Goal: Complete application form: Complete application form

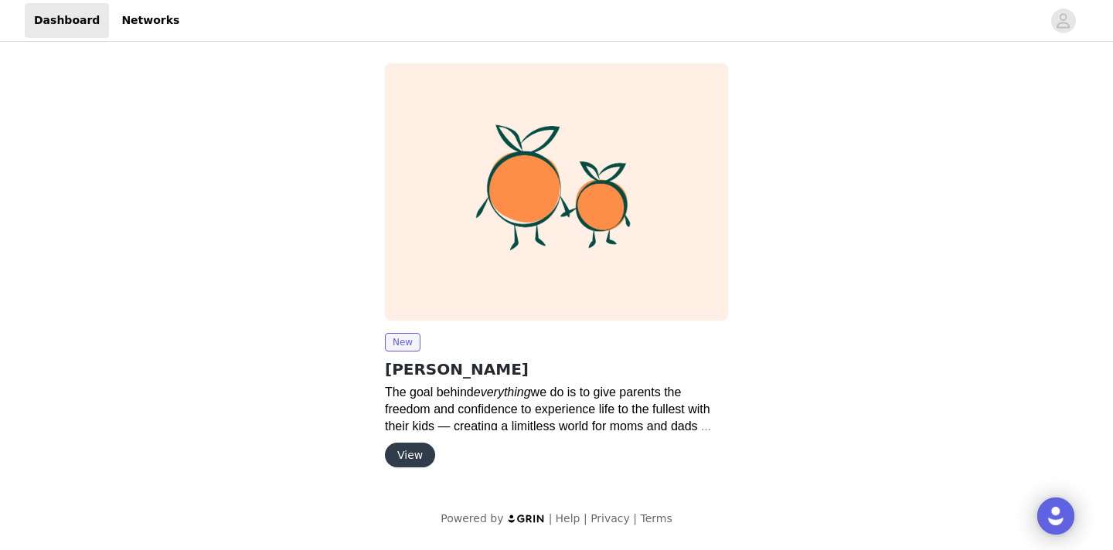
click at [405, 453] on button "View" at bounding box center [410, 455] width 50 height 25
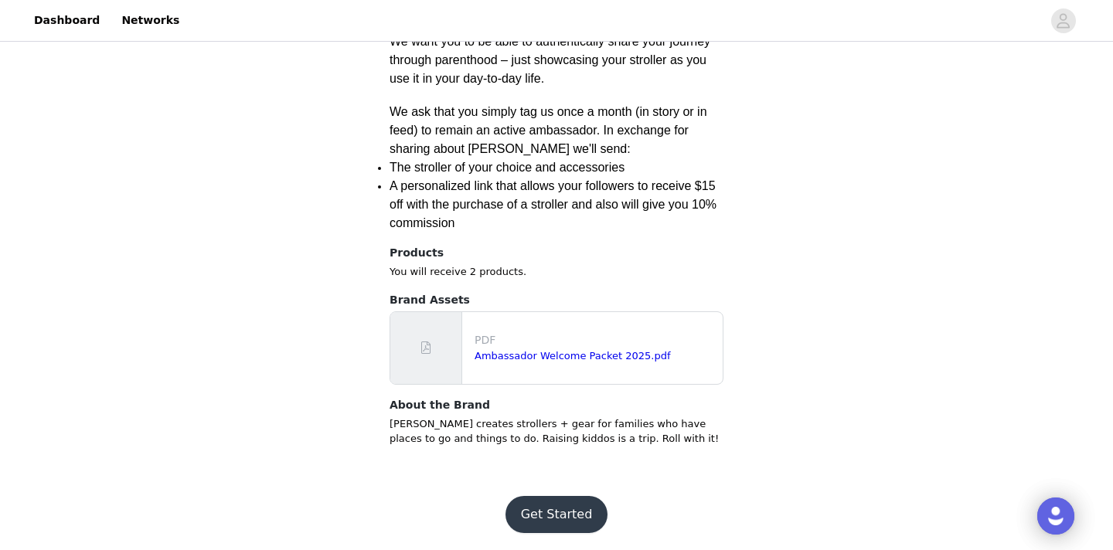
scroll to position [703, 0]
click at [533, 509] on button "Get Started" at bounding box center [557, 515] width 103 height 37
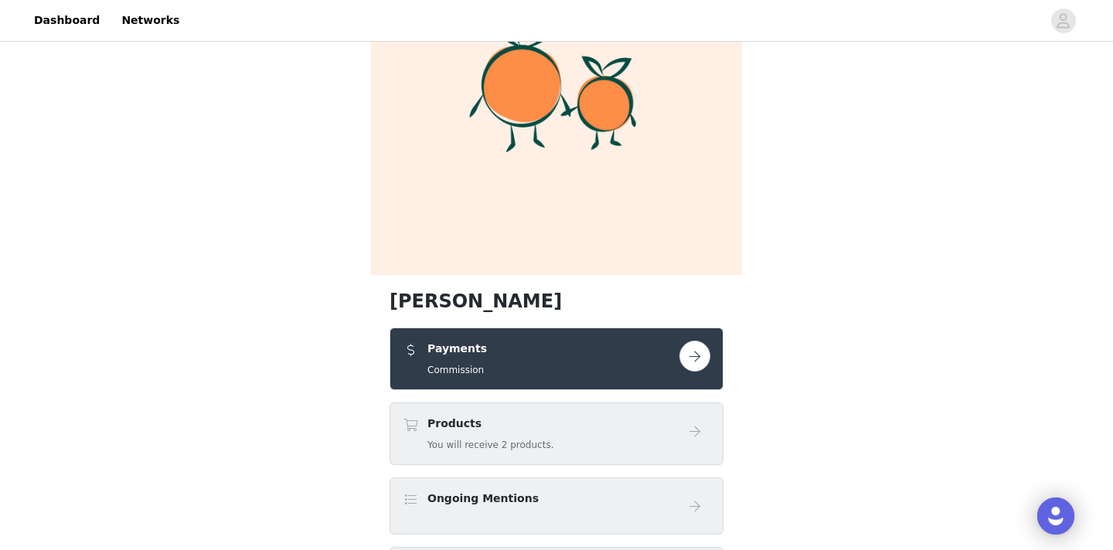
scroll to position [144, 0]
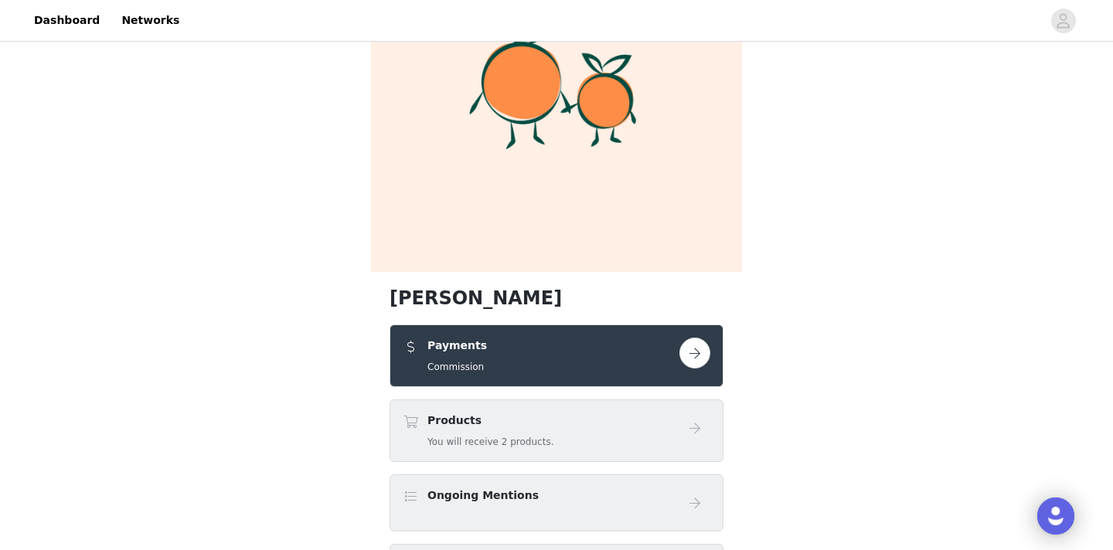
click at [689, 362] on button "button" at bounding box center [694, 353] width 31 height 31
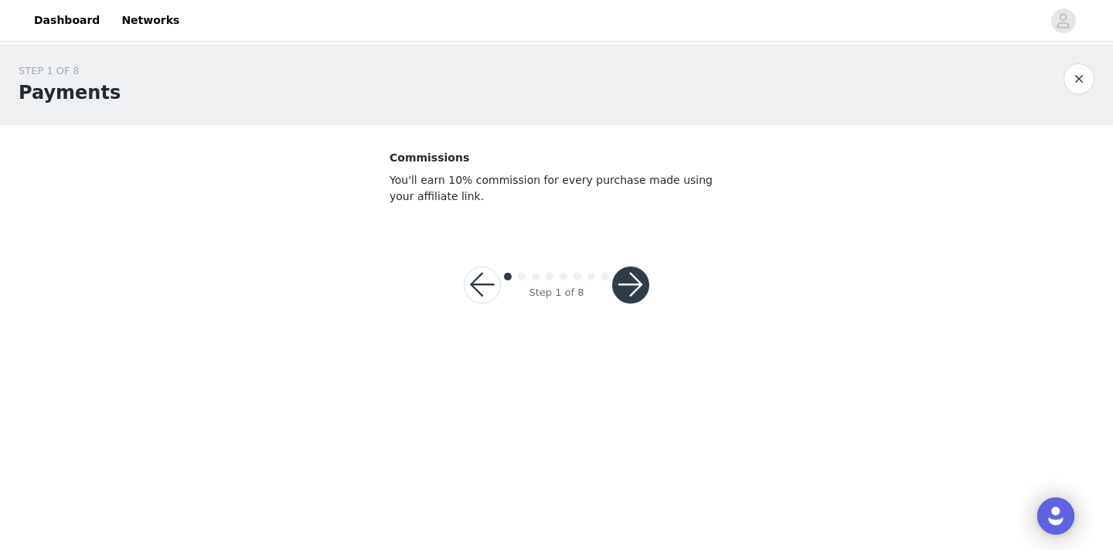
click at [635, 288] on button "button" at bounding box center [630, 285] width 37 height 37
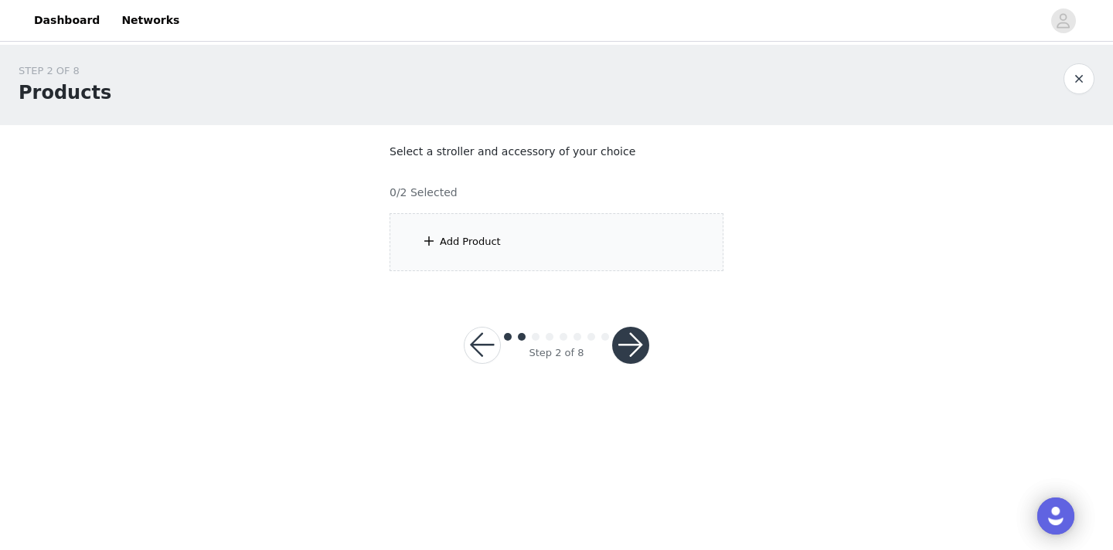
click at [477, 239] on div "Add Product" at bounding box center [470, 241] width 61 height 15
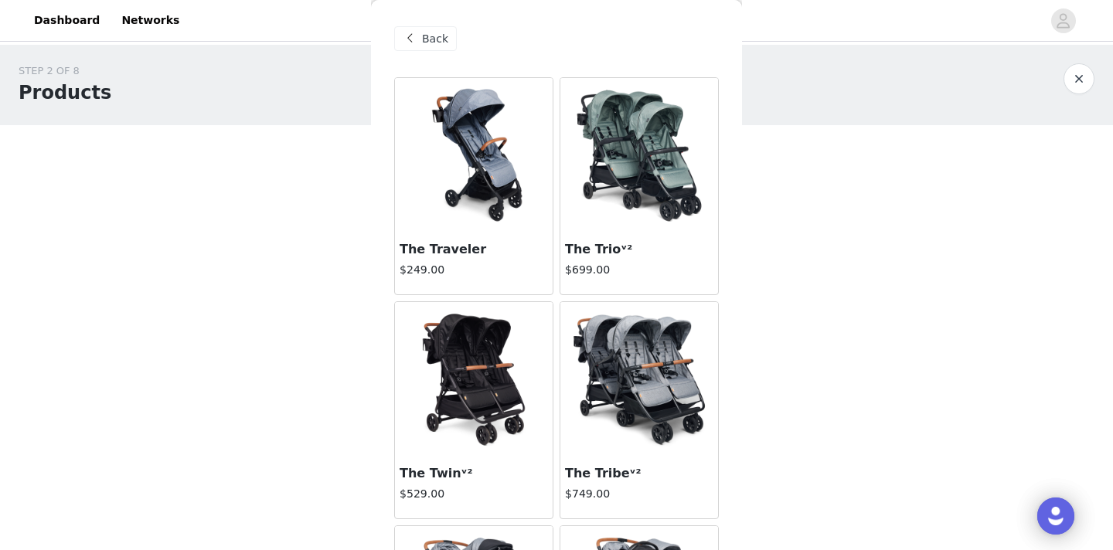
click at [496, 368] on img at bounding box center [474, 379] width 155 height 155
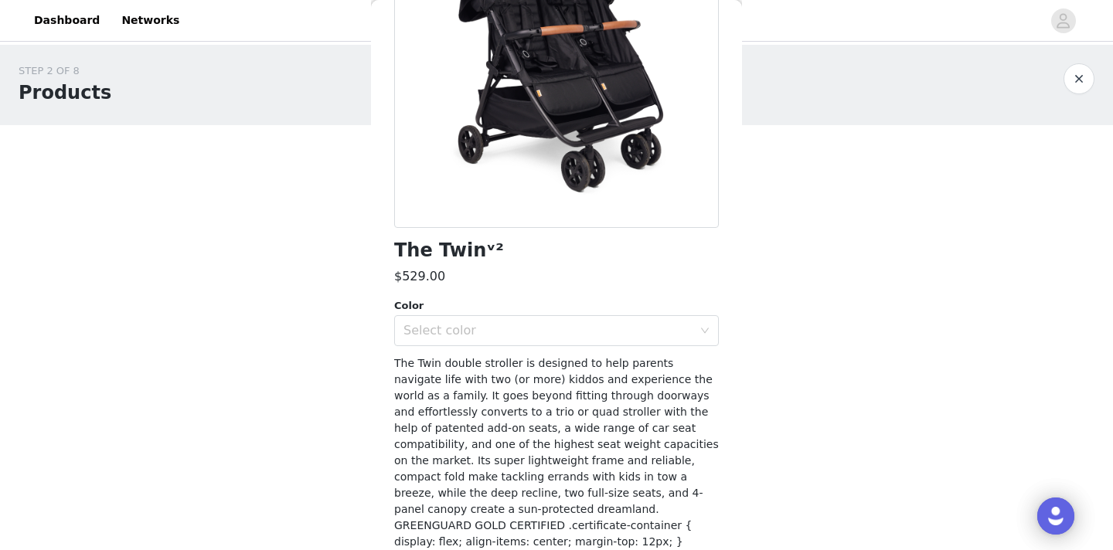
scroll to position [201, 0]
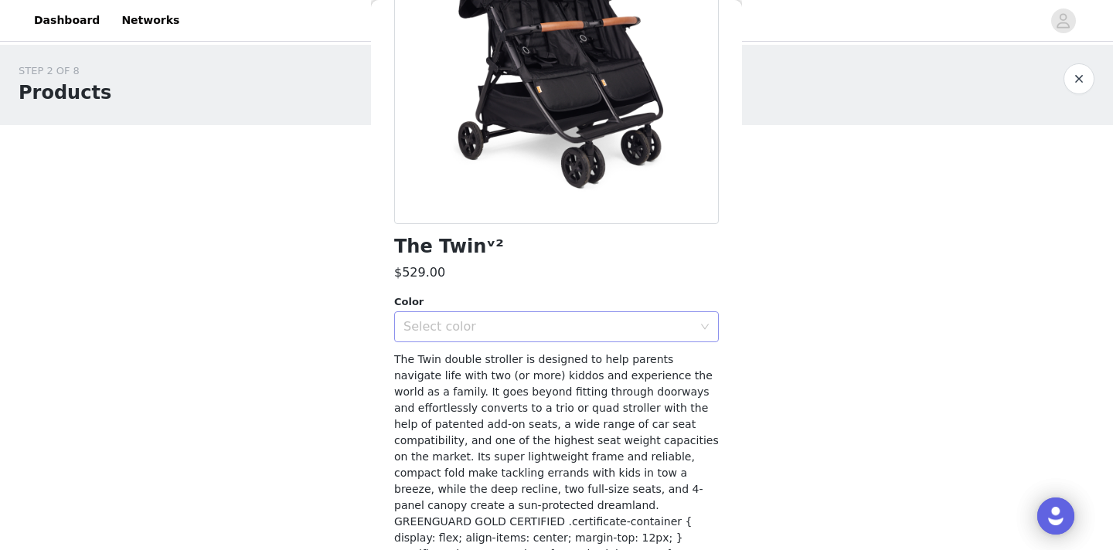
click at [494, 327] on div "Select color" at bounding box center [547, 326] width 289 height 15
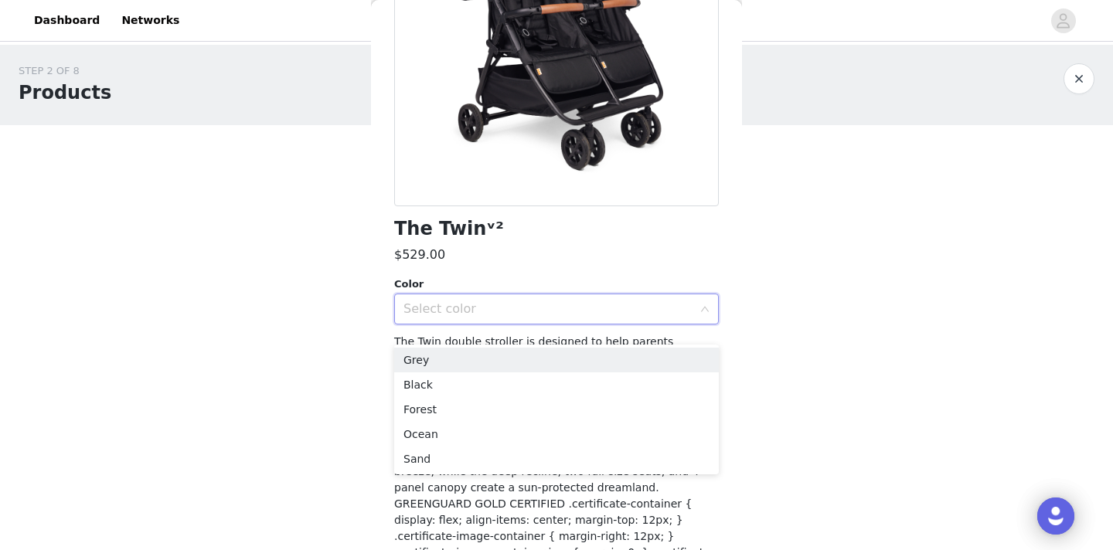
scroll to position [220, 0]
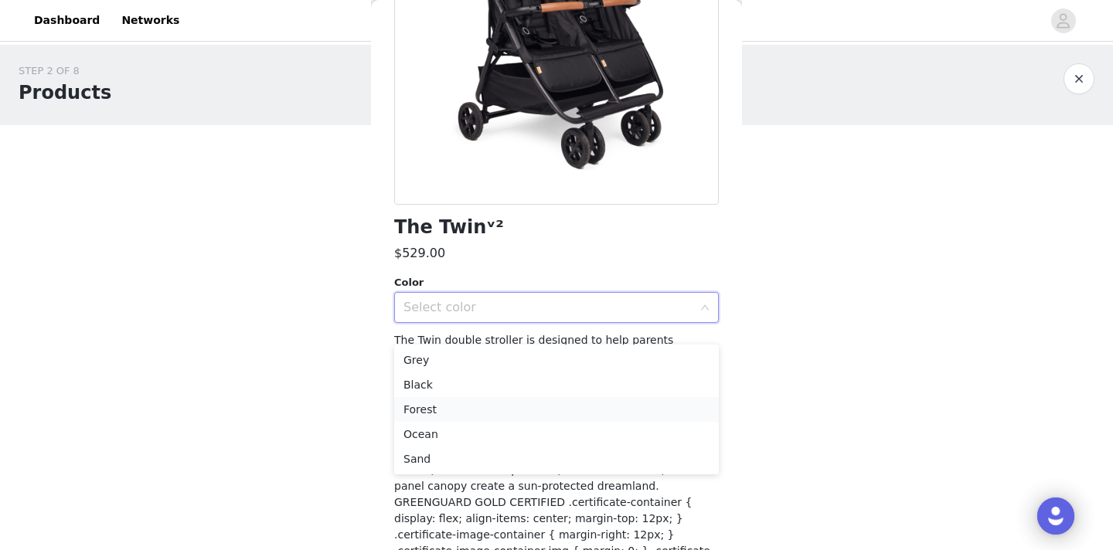
click at [444, 406] on li "Forest" at bounding box center [556, 409] width 325 height 25
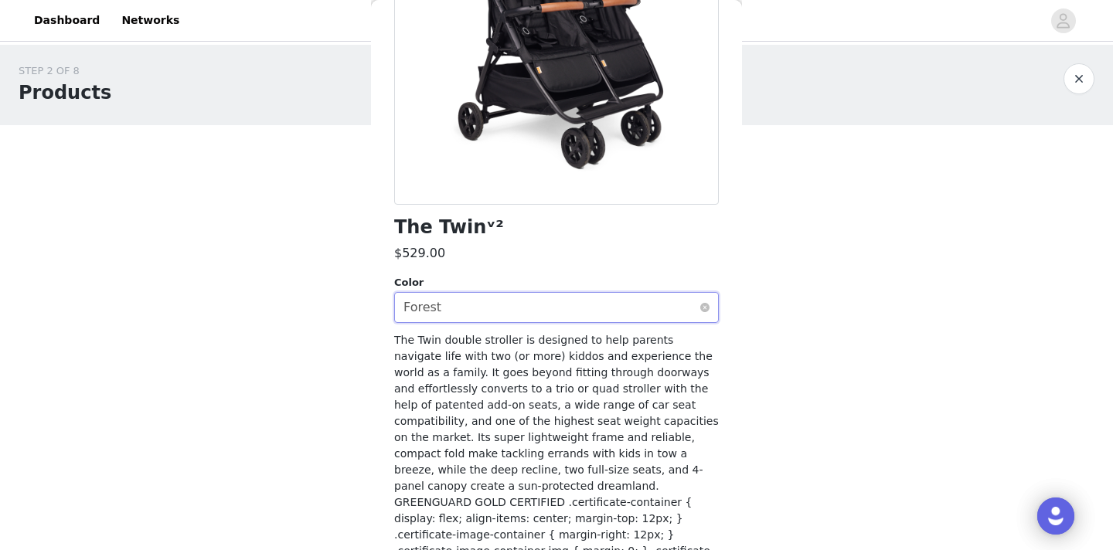
click at [458, 312] on div "Select color Forest" at bounding box center [551, 307] width 296 height 29
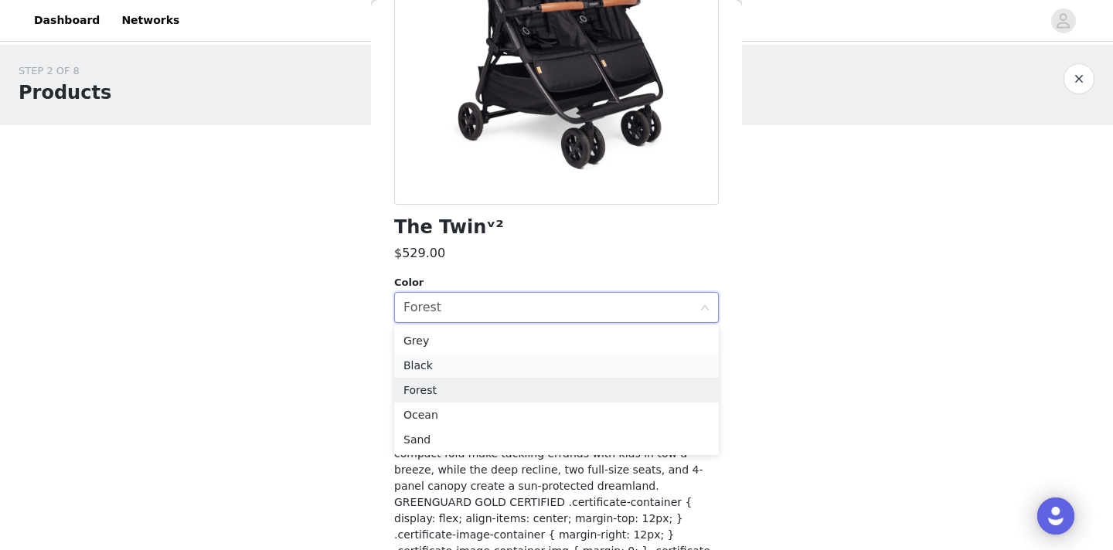
click at [438, 365] on li "Black" at bounding box center [556, 365] width 325 height 25
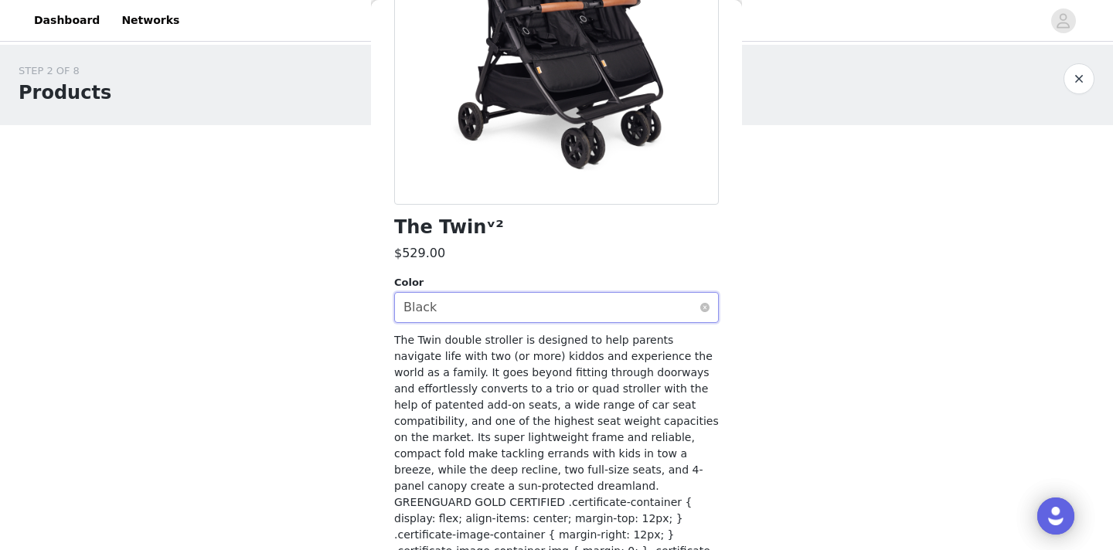
click at [446, 315] on div "Select color Black" at bounding box center [551, 307] width 296 height 29
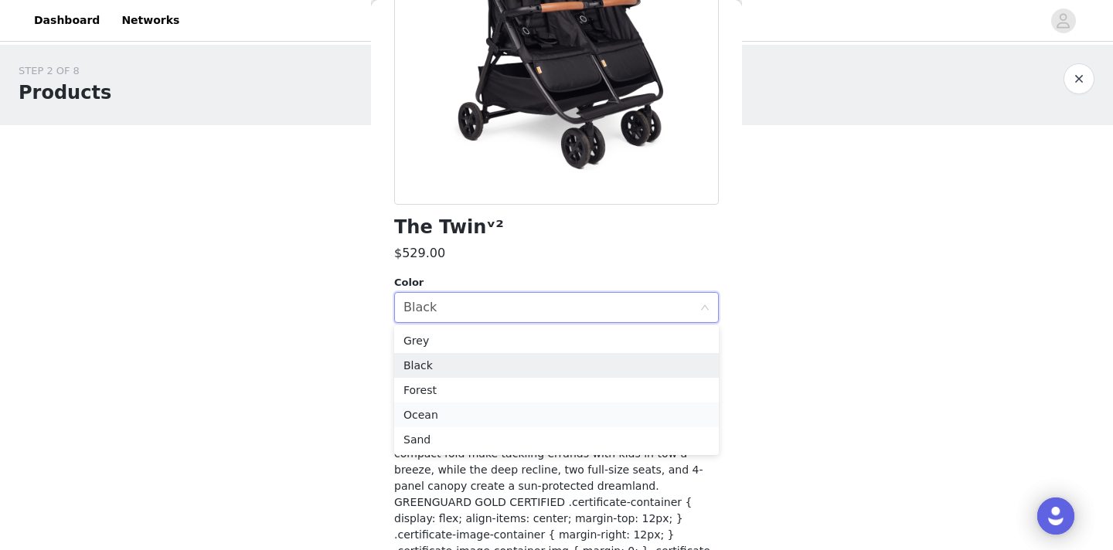
click at [430, 415] on li "Ocean" at bounding box center [556, 415] width 325 height 25
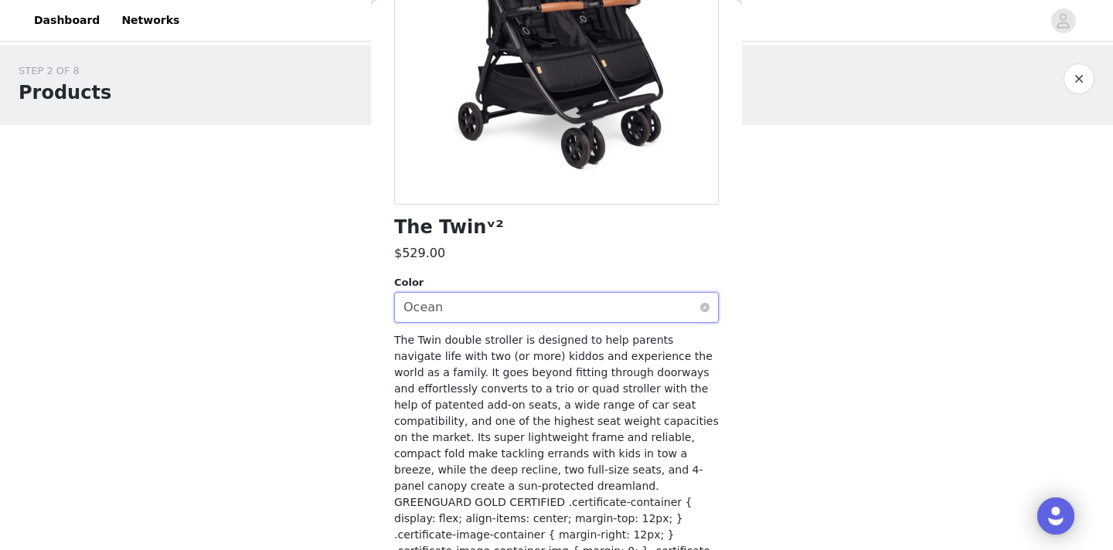
click at [450, 311] on div "Select color Ocean" at bounding box center [551, 307] width 296 height 29
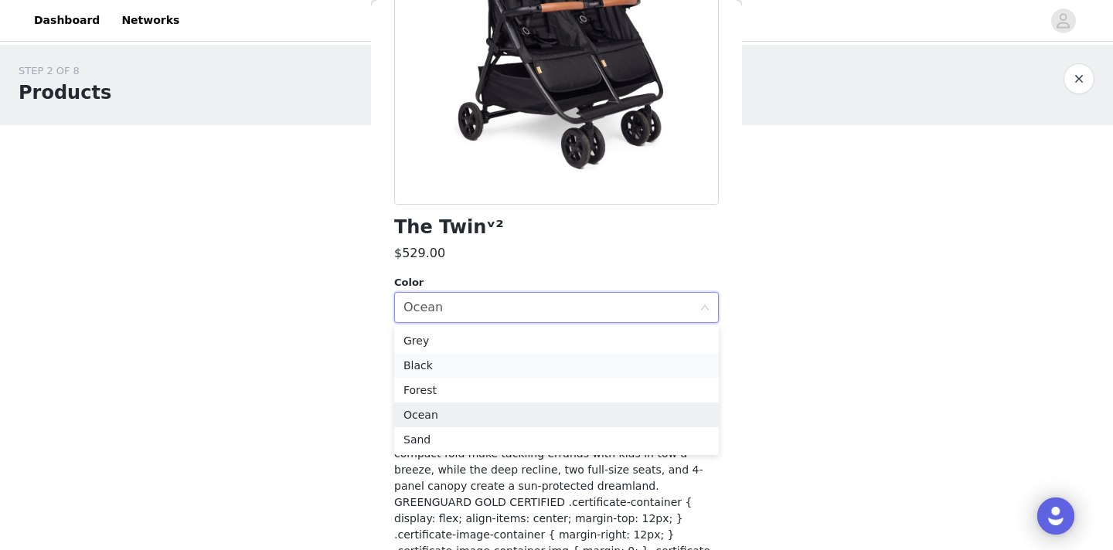
click at [440, 364] on li "Black" at bounding box center [556, 365] width 325 height 25
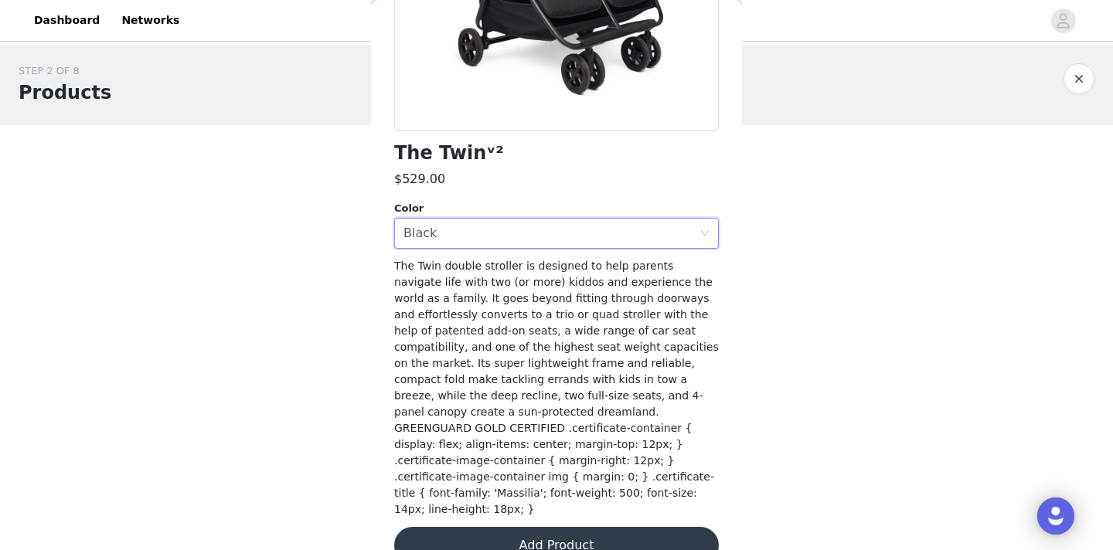
scroll to position [294, 0]
click at [526, 528] on button "Add Product" at bounding box center [556, 546] width 325 height 37
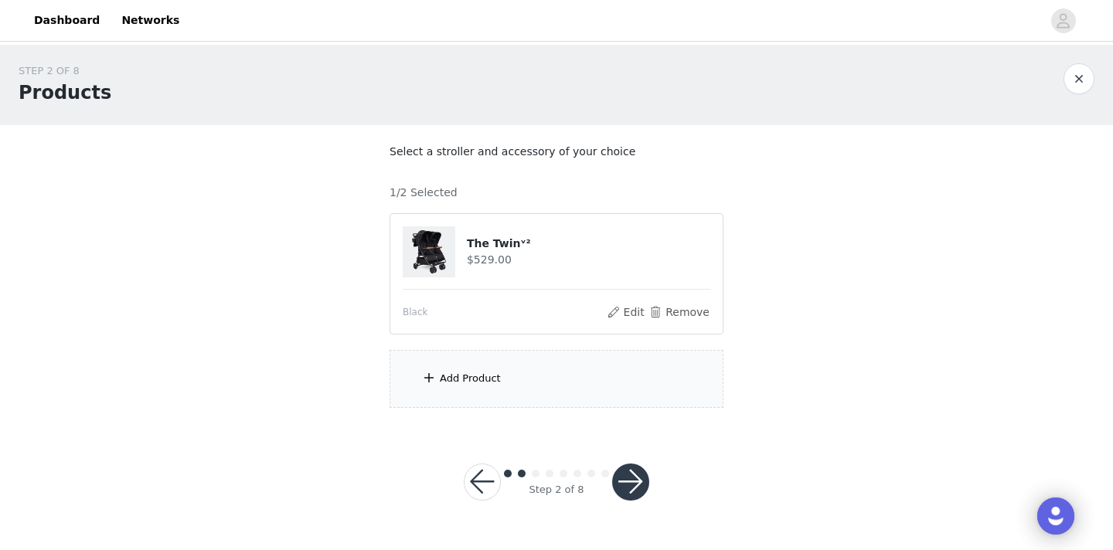
click at [500, 392] on div "Add Product" at bounding box center [557, 379] width 334 height 58
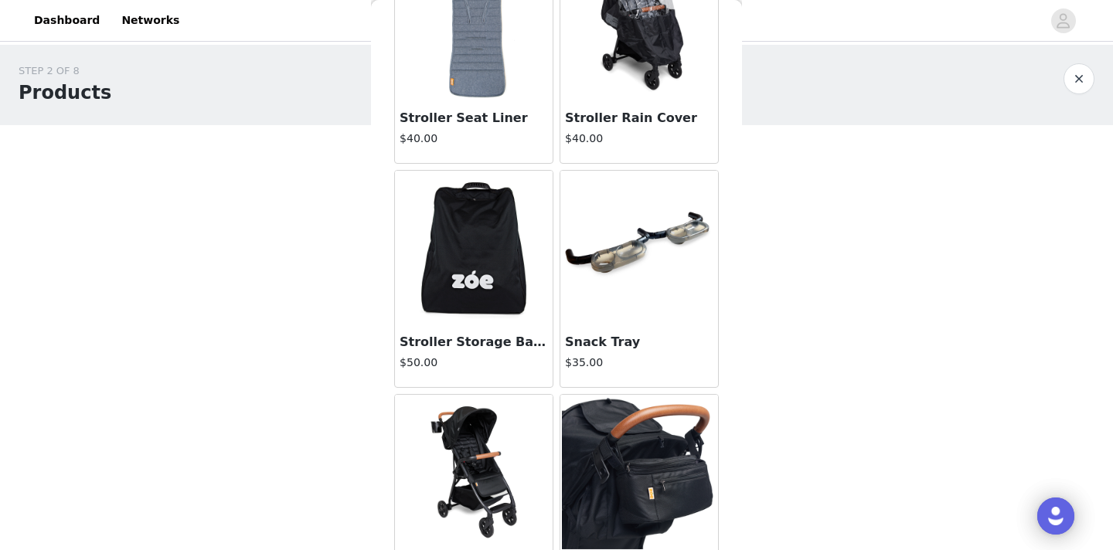
scroll to position [828, 0]
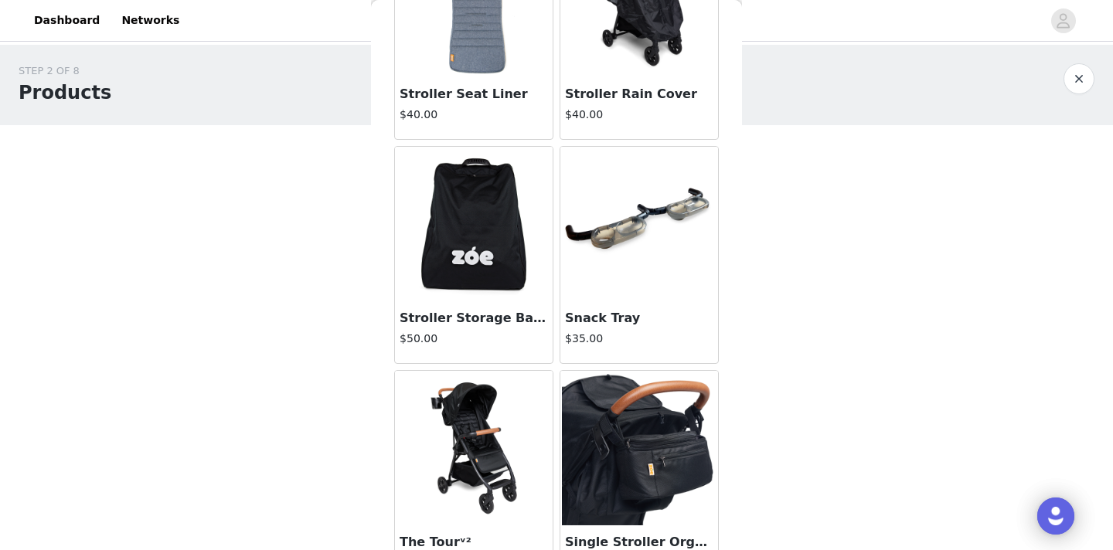
click at [607, 249] on img at bounding box center [639, 224] width 155 height 155
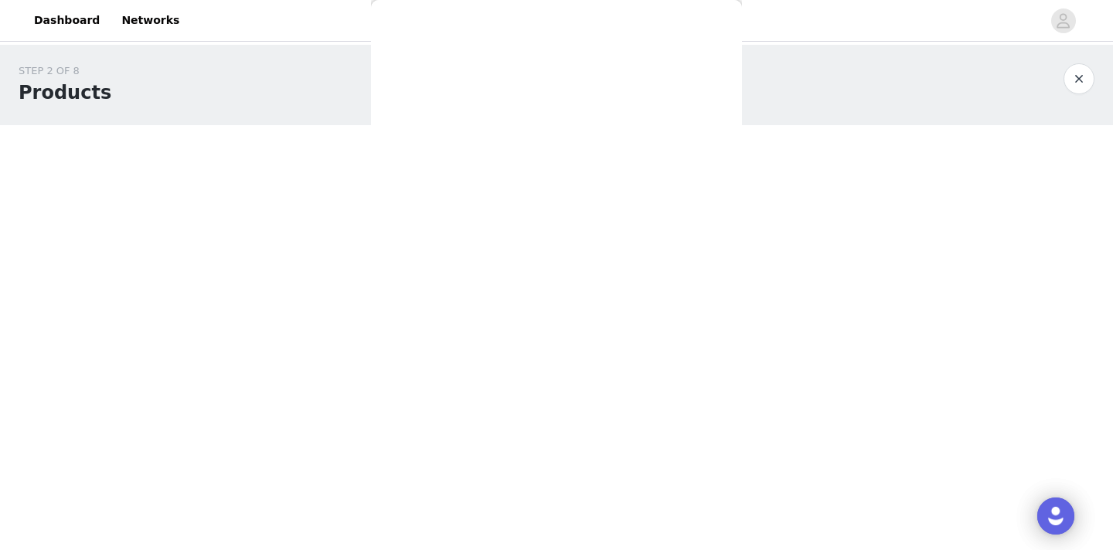
scroll to position [310, 0]
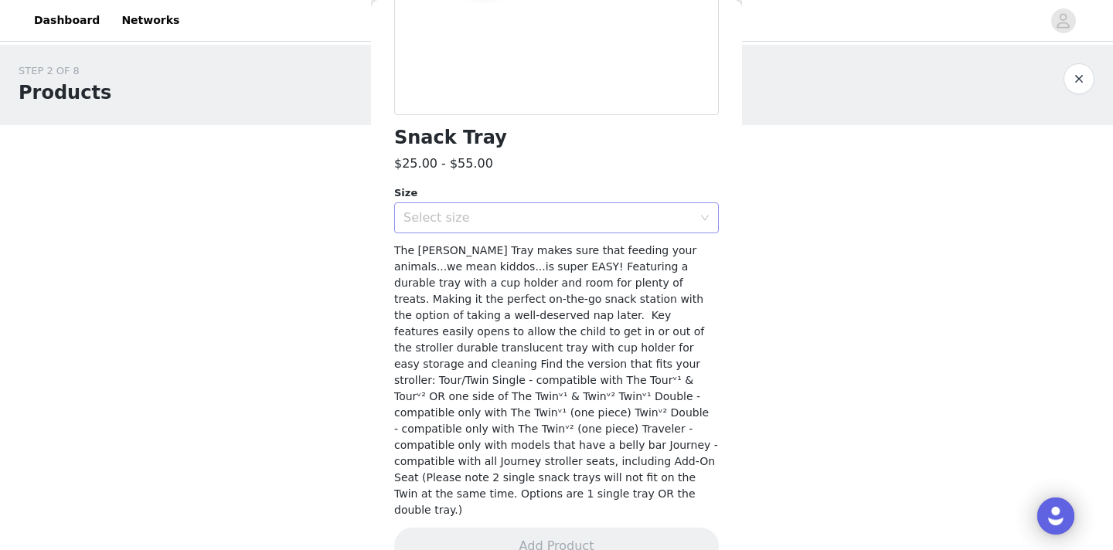
click at [545, 221] on div "Select size" at bounding box center [547, 217] width 289 height 15
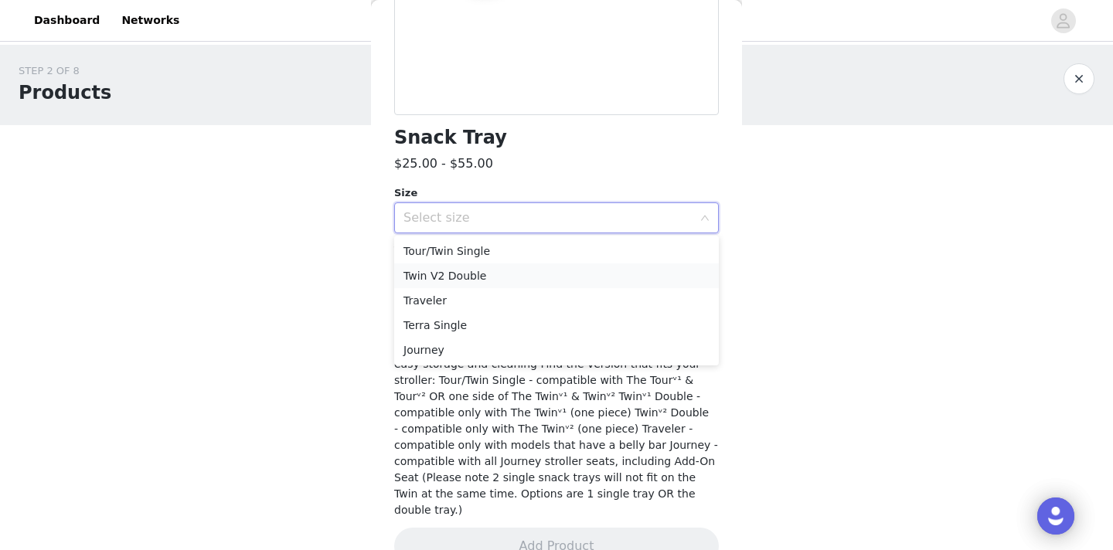
click at [495, 277] on li "Twin V2 Double" at bounding box center [556, 276] width 325 height 25
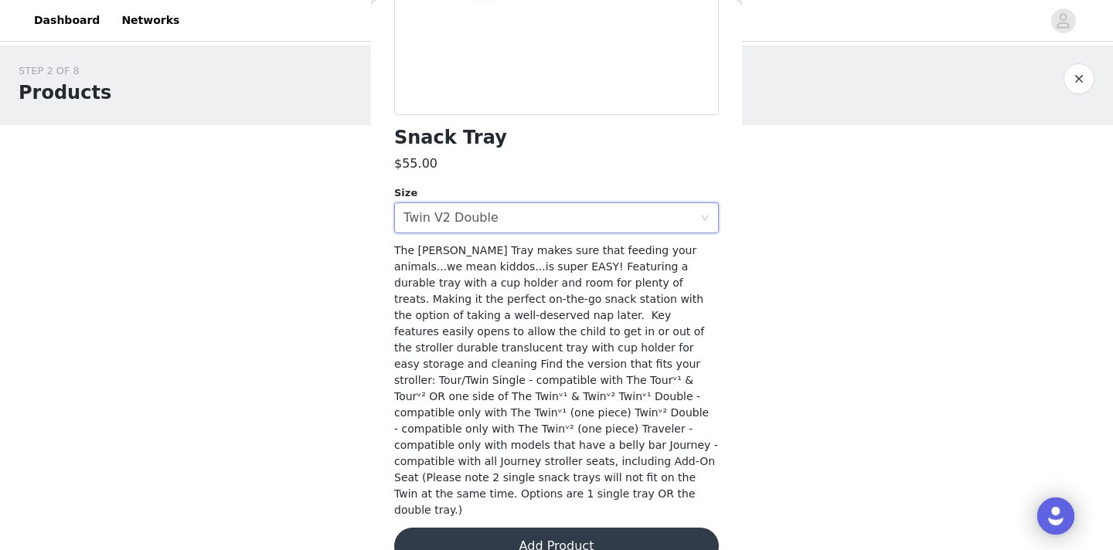
click at [537, 528] on button "Add Product" at bounding box center [556, 546] width 325 height 37
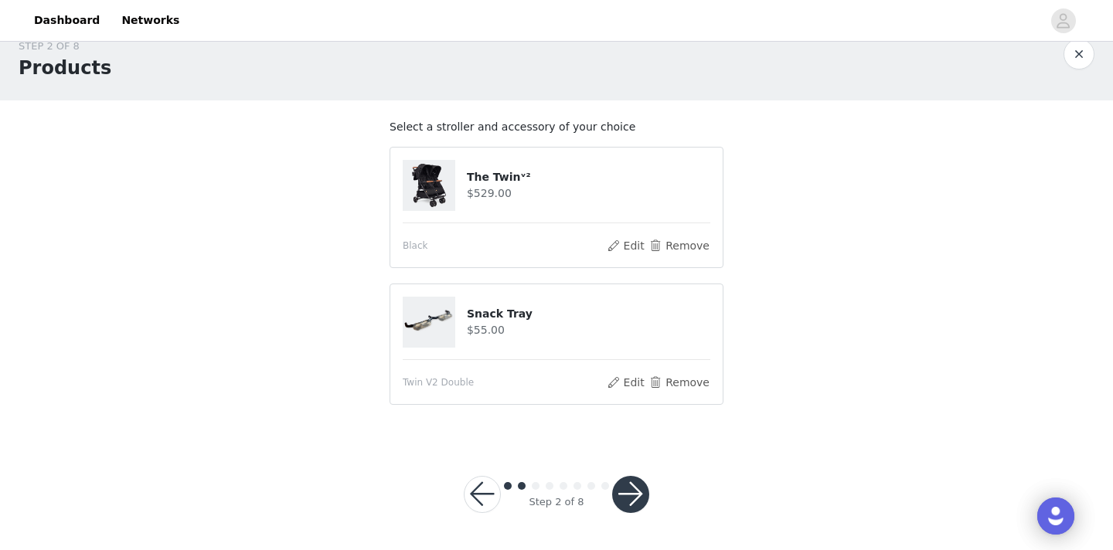
scroll to position [24, 0]
click at [628, 491] on button "button" at bounding box center [630, 495] width 37 height 37
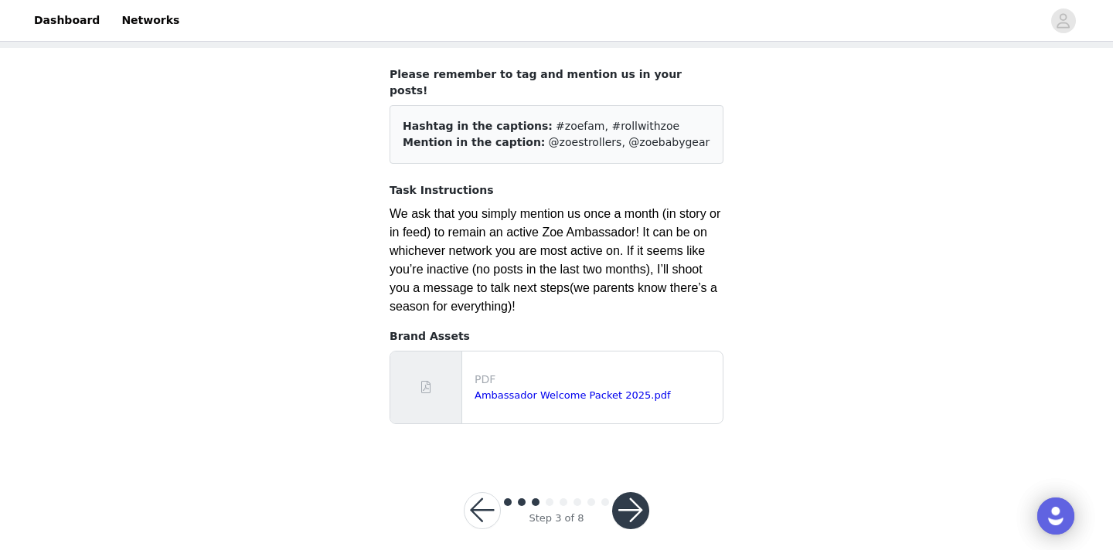
scroll to position [77, 0]
click at [638, 493] on button "button" at bounding box center [630, 511] width 37 height 37
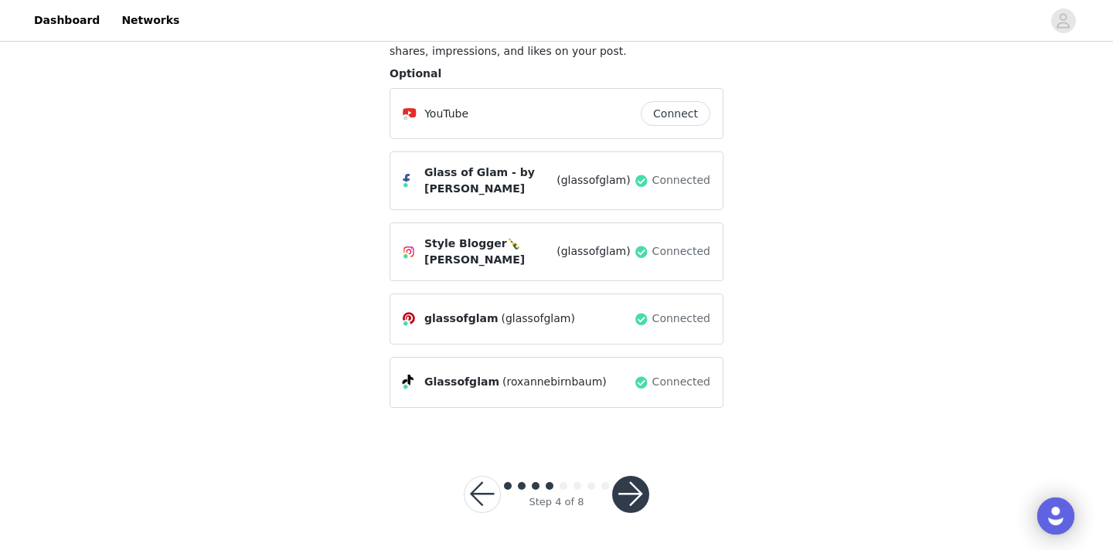
scroll to position [165, 0]
click at [489, 500] on button "button" at bounding box center [482, 495] width 37 height 37
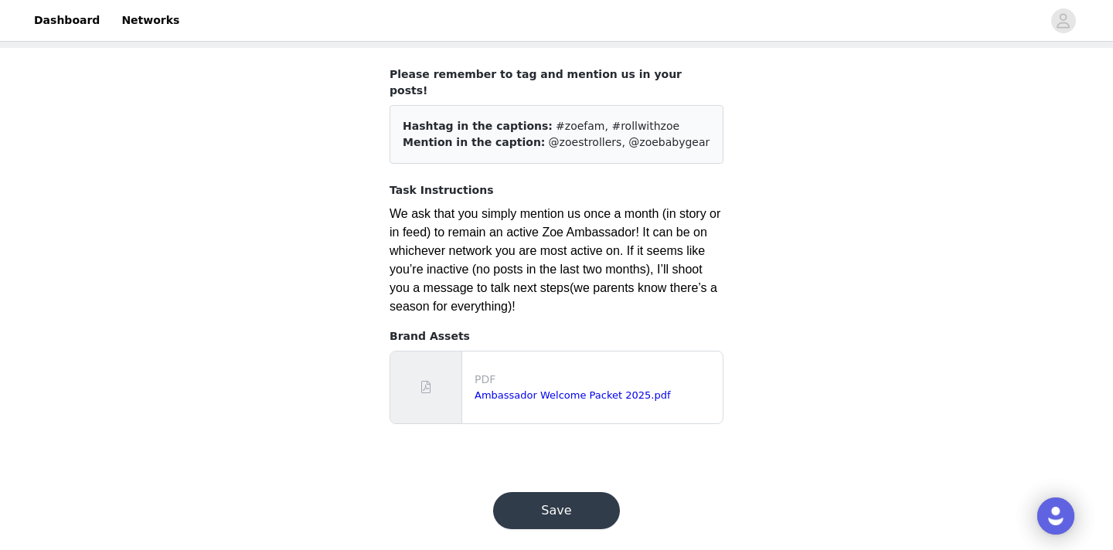
scroll to position [77, 0]
click at [575, 495] on button "Save" at bounding box center [556, 511] width 127 height 37
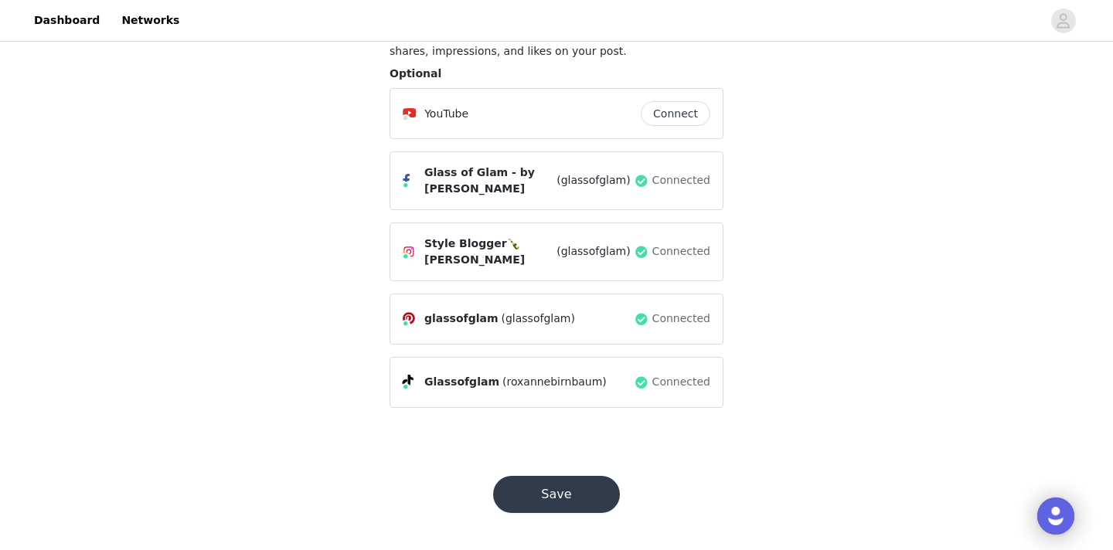
scroll to position [165, 0]
click at [550, 505] on button "Save" at bounding box center [556, 495] width 127 height 37
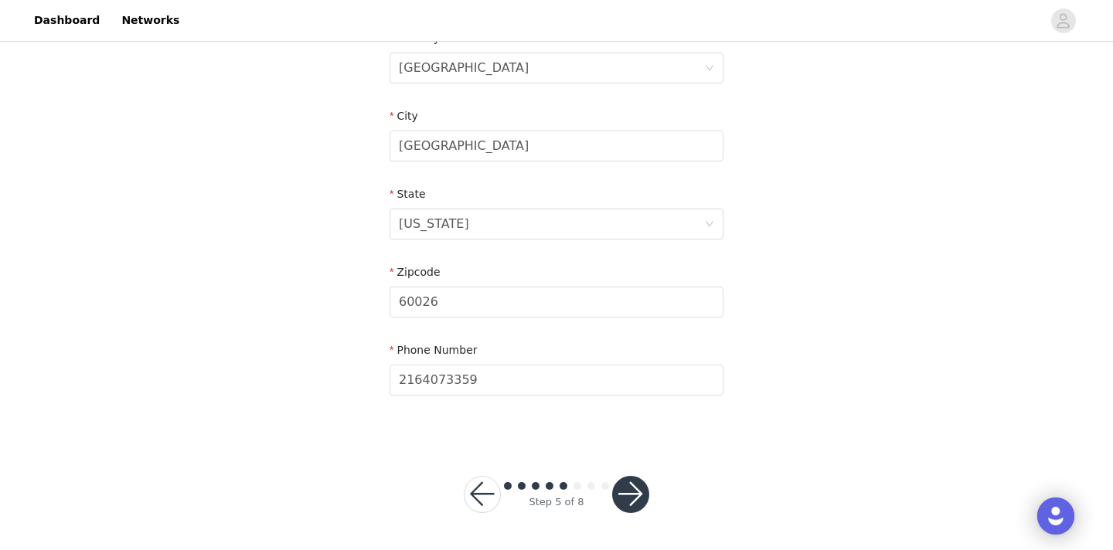
scroll to position [503, 0]
click at [637, 497] on button "button" at bounding box center [630, 495] width 37 height 37
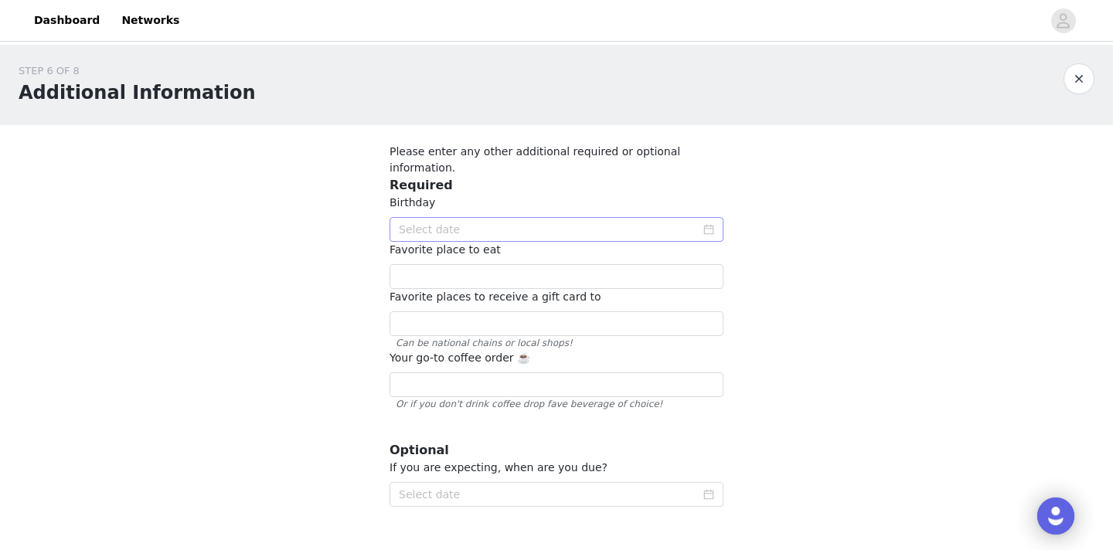
click at [711, 224] on icon "icon: calendar" at bounding box center [708, 229] width 11 height 11
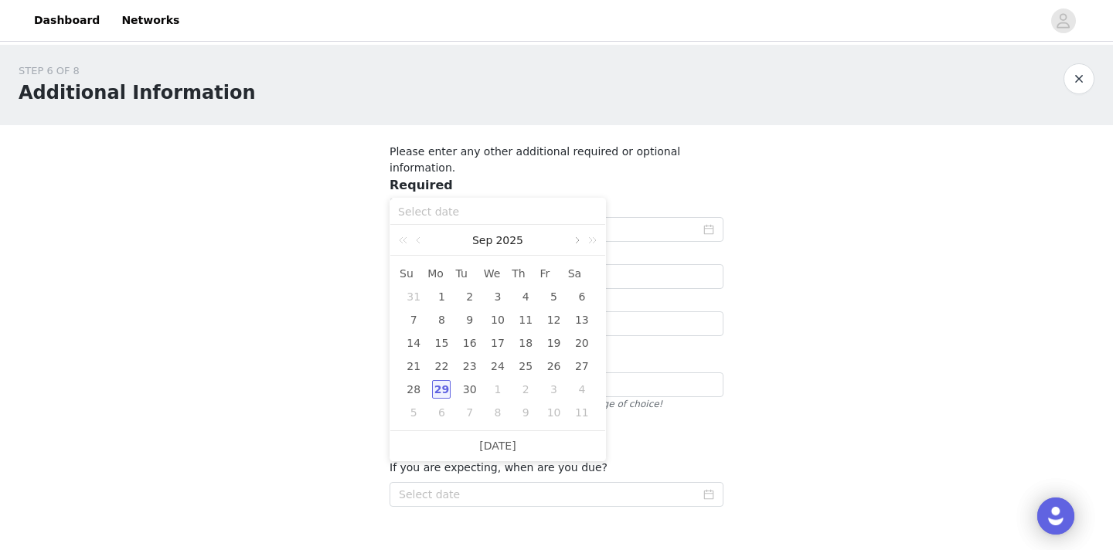
click at [577, 242] on link at bounding box center [576, 240] width 14 height 31
click at [577, 243] on link at bounding box center [576, 240] width 14 height 31
click at [555, 392] on div "30" at bounding box center [554, 389] width 19 height 19
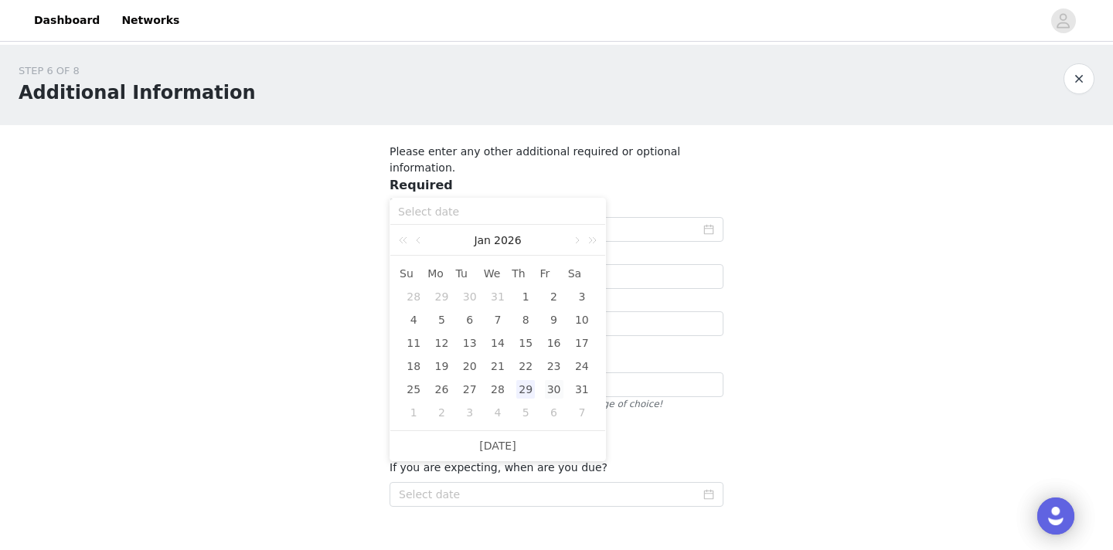
type input "[DATE]"
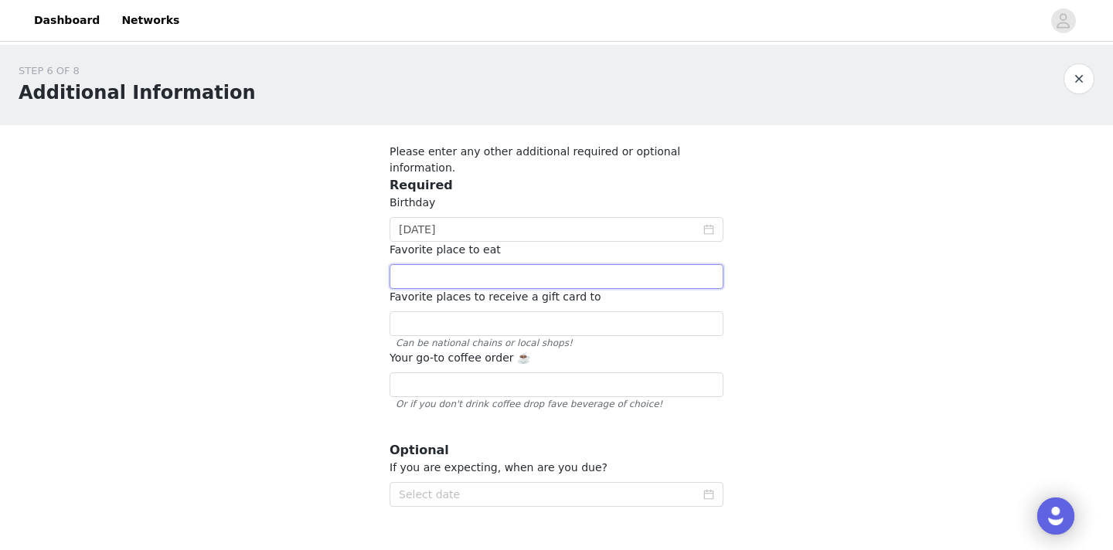
click at [486, 264] on input "text" at bounding box center [557, 276] width 334 height 25
click at [448, 311] on input "text" at bounding box center [557, 323] width 334 height 25
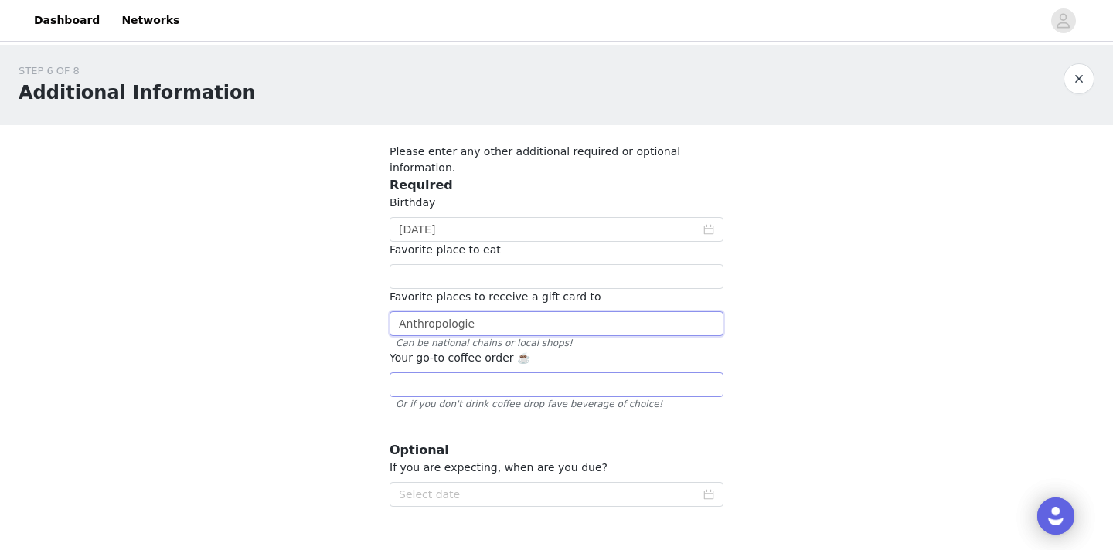
type input "Anthropologie"
click at [423, 373] on input "text" at bounding box center [557, 385] width 334 height 25
type input "Iced oat milk latte!"
click at [477, 311] on input "Anthropologie" at bounding box center [557, 323] width 334 height 25
type input "Anthropologie!"
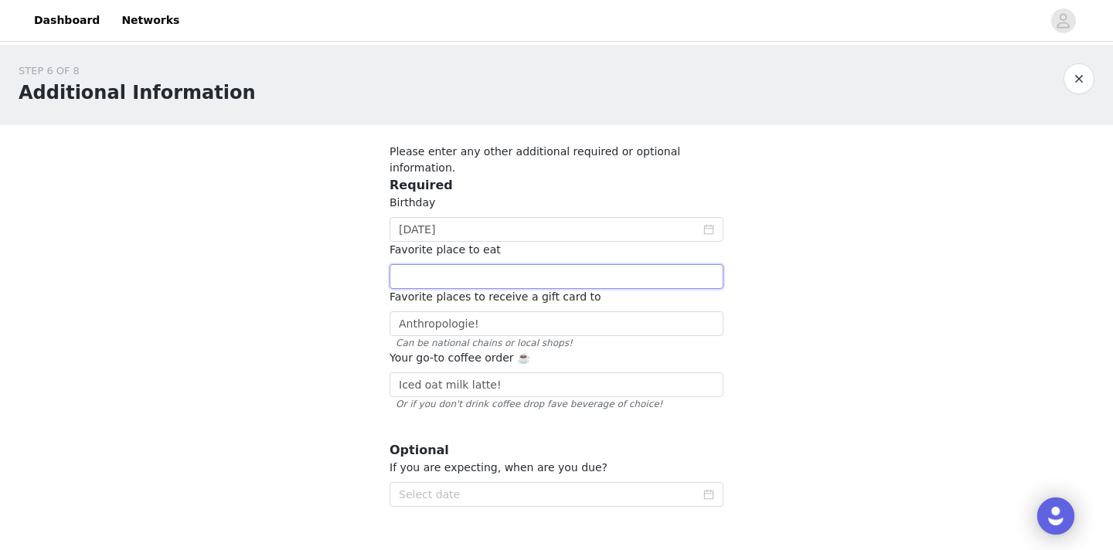
click at [447, 264] on input "text" at bounding box center [557, 276] width 334 height 25
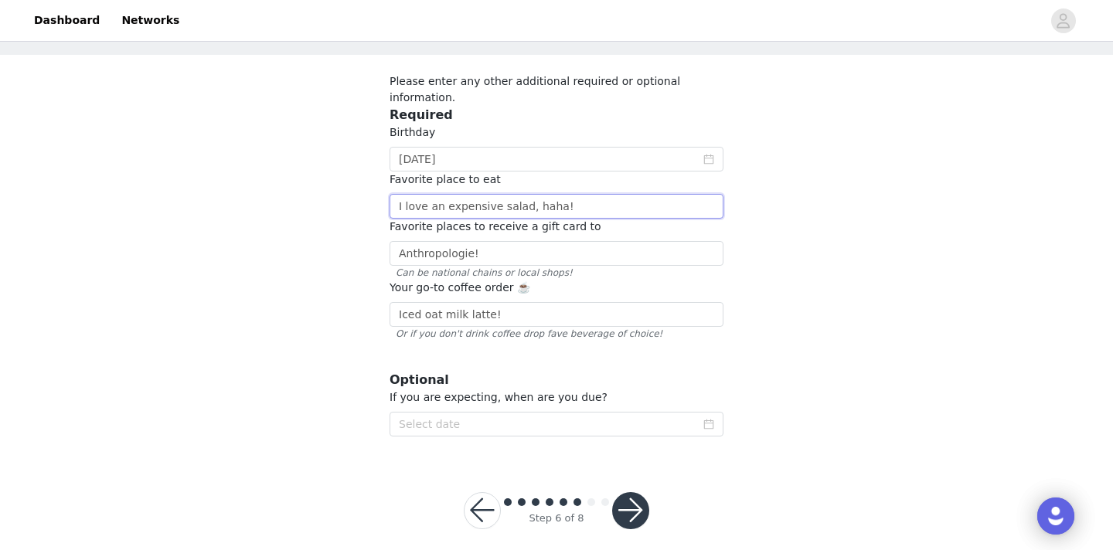
scroll to position [69, 0]
type input "I love an expensive salad, haha!"
click at [710, 420] on icon "icon: calendar" at bounding box center [708, 425] width 11 height 11
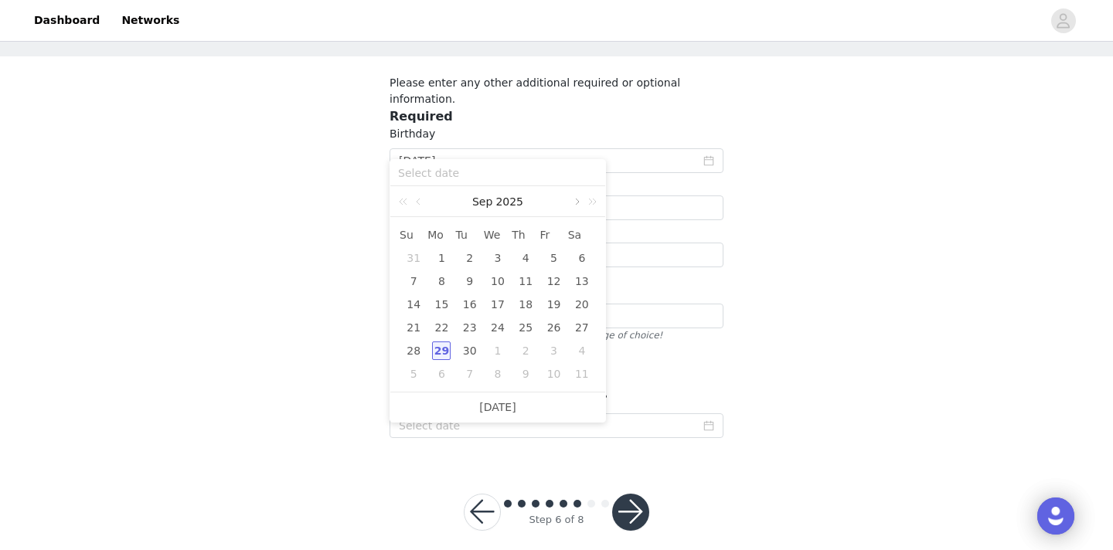
click at [577, 204] on link at bounding box center [576, 201] width 14 height 31
click at [578, 204] on link at bounding box center [576, 201] width 14 height 31
click at [579, 204] on link at bounding box center [576, 201] width 14 height 31
click at [527, 304] on div "15" at bounding box center [525, 304] width 19 height 19
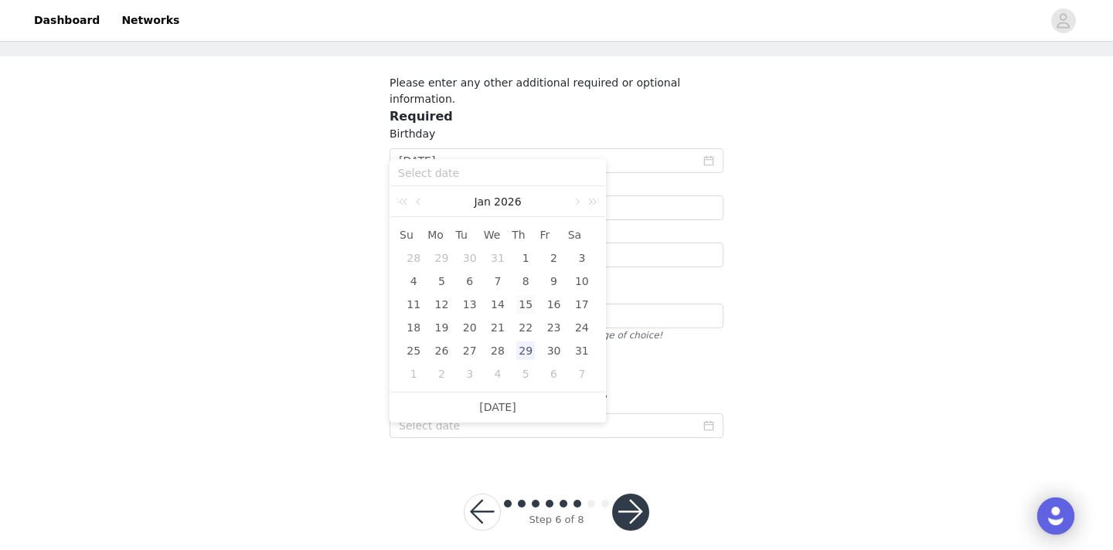
type input "[DATE]"
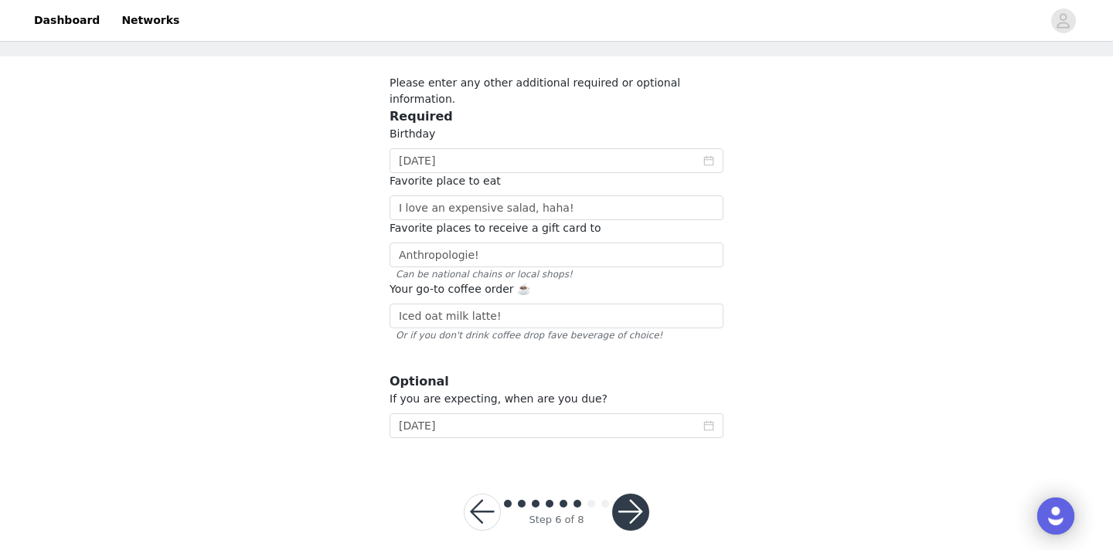
click at [630, 500] on button "button" at bounding box center [630, 512] width 37 height 37
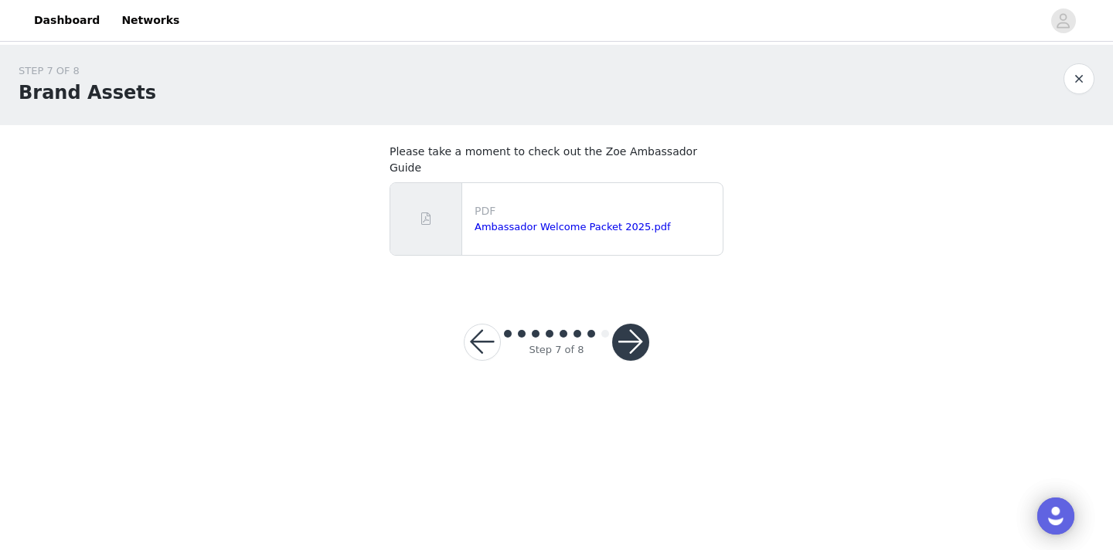
click at [631, 327] on button "button" at bounding box center [630, 342] width 37 height 37
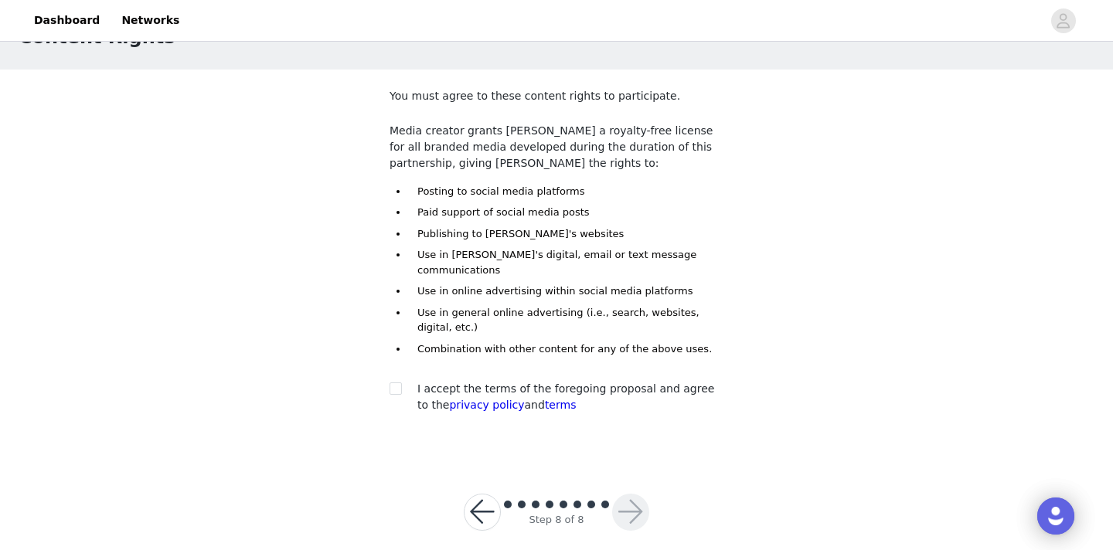
scroll to position [55, 0]
click at [399, 383] on input "checkbox" at bounding box center [395, 388] width 11 height 11
checkbox input "true"
click at [642, 495] on button "button" at bounding box center [630, 513] width 37 height 37
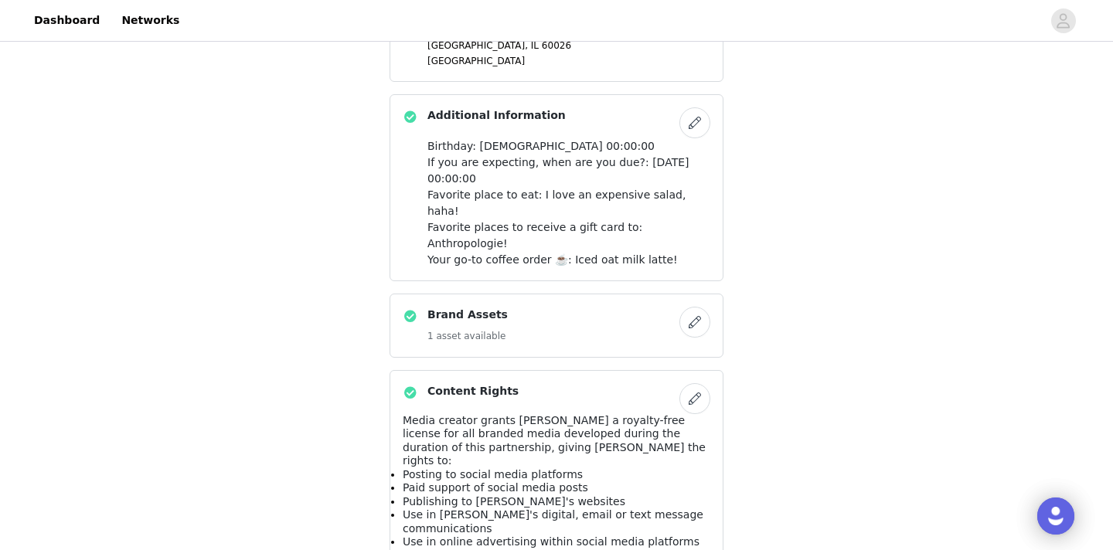
scroll to position [1076, 0]
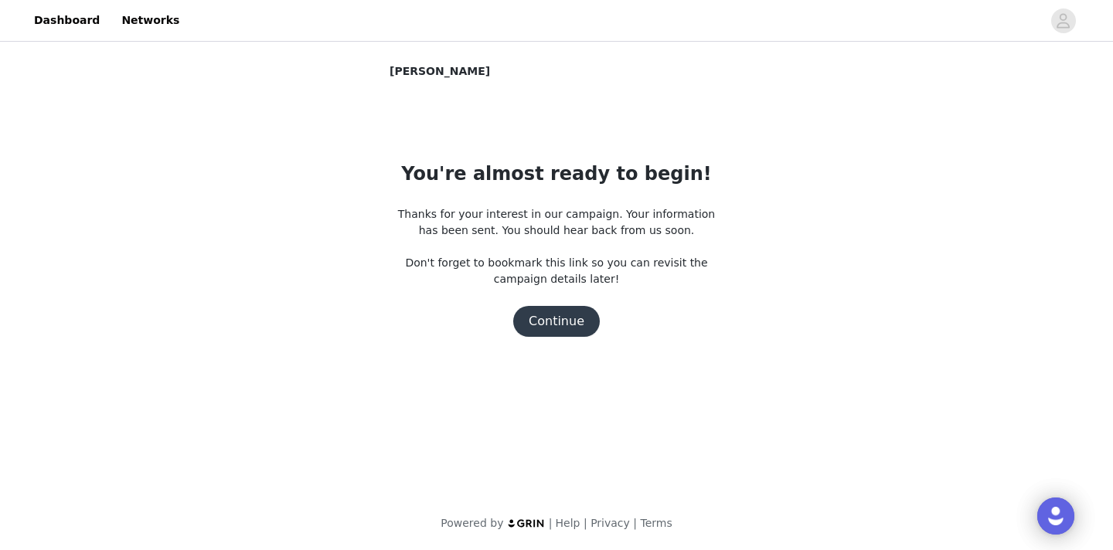
click at [556, 321] on button "Continue" at bounding box center [556, 321] width 87 height 31
